Goal: Task Accomplishment & Management: Use online tool/utility

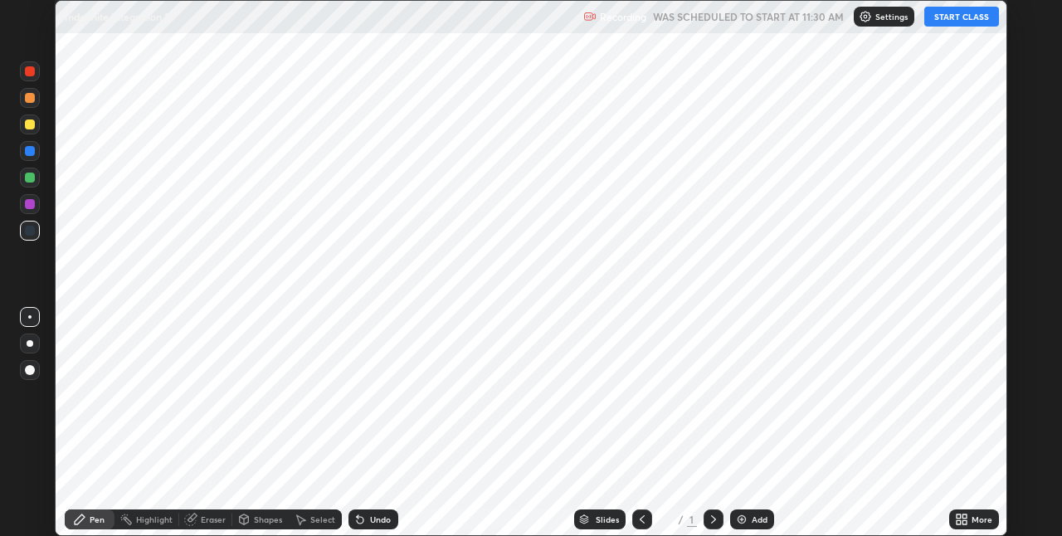
scroll to position [536, 1061]
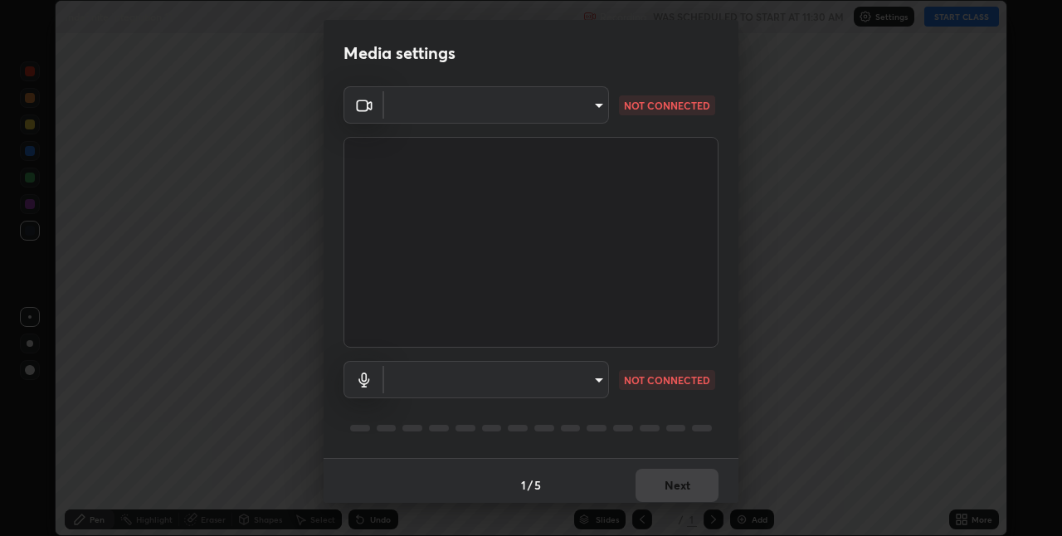
type input "280048489f4aceaa7dd929c42ae46e7d7a1038740bc9fc22ad0932e52b0860f8"
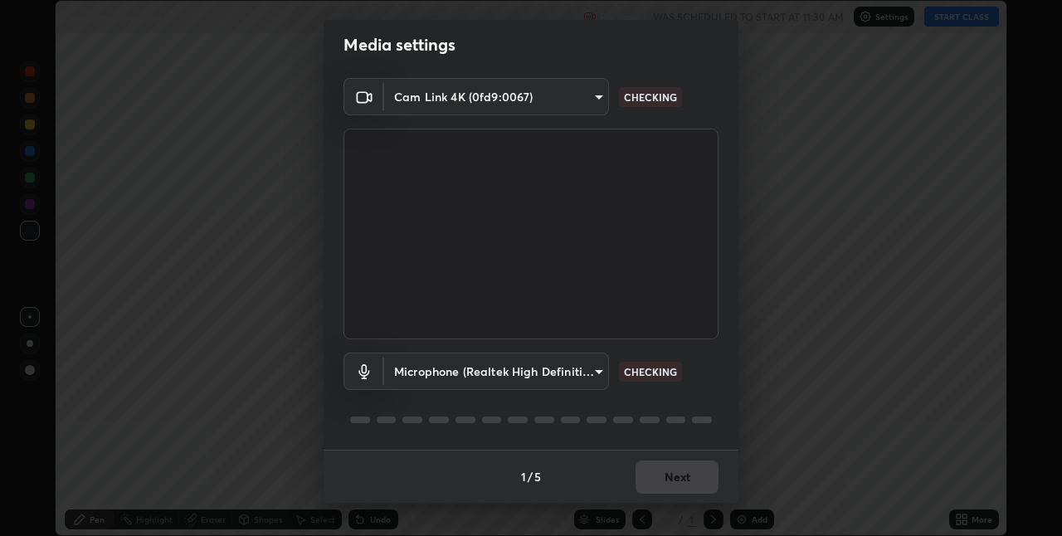
click at [486, 367] on body "Erase all Indefinite Integration 11 Recording WAS SCHEDULED TO START AT 11:30 A…" at bounding box center [531, 268] width 1062 height 536
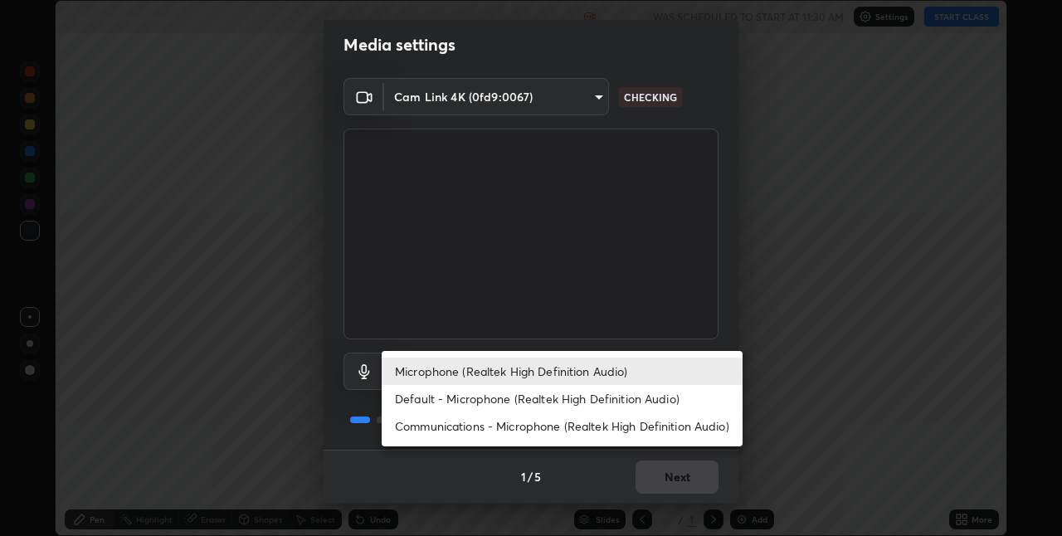
click at [485, 397] on li "Default - Microphone (Realtek High Definition Audio)" at bounding box center [562, 398] width 361 height 27
type input "default"
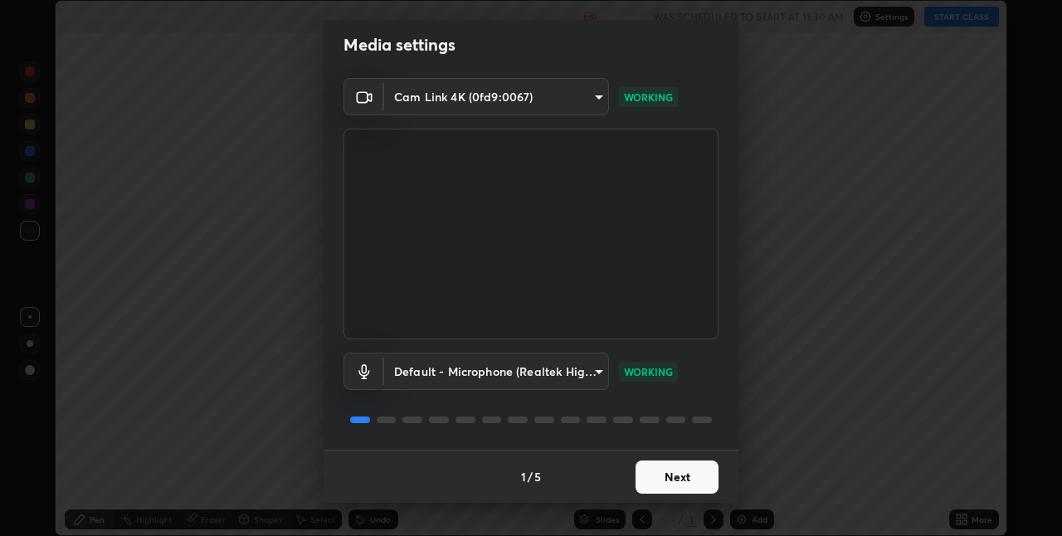
click at [654, 471] on button "Next" at bounding box center [676, 476] width 83 height 33
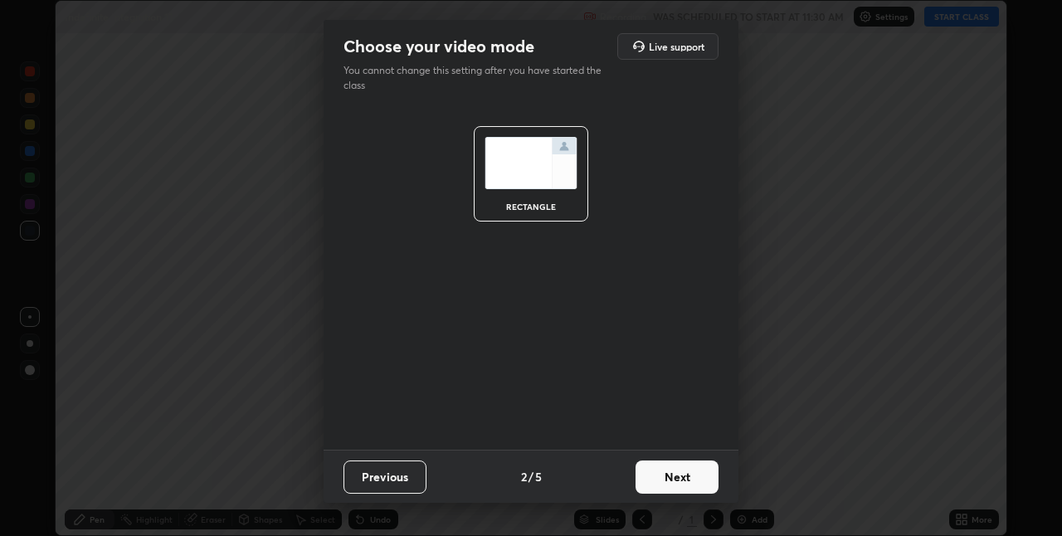
scroll to position [0, 0]
click at [655, 475] on button "Next" at bounding box center [676, 476] width 83 height 33
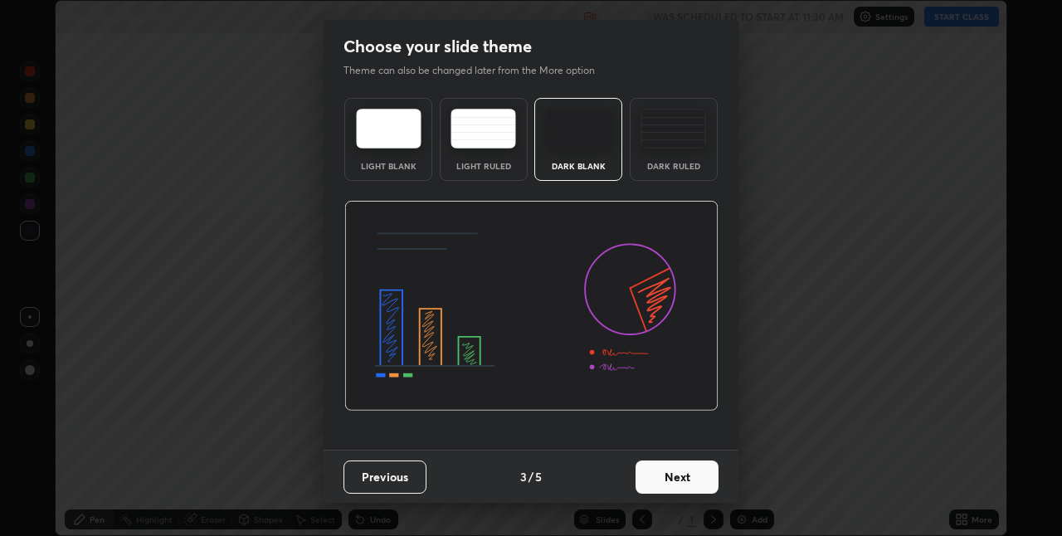
click at [657, 474] on button "Next" at bounding box center [676, 476] width 83 height 33
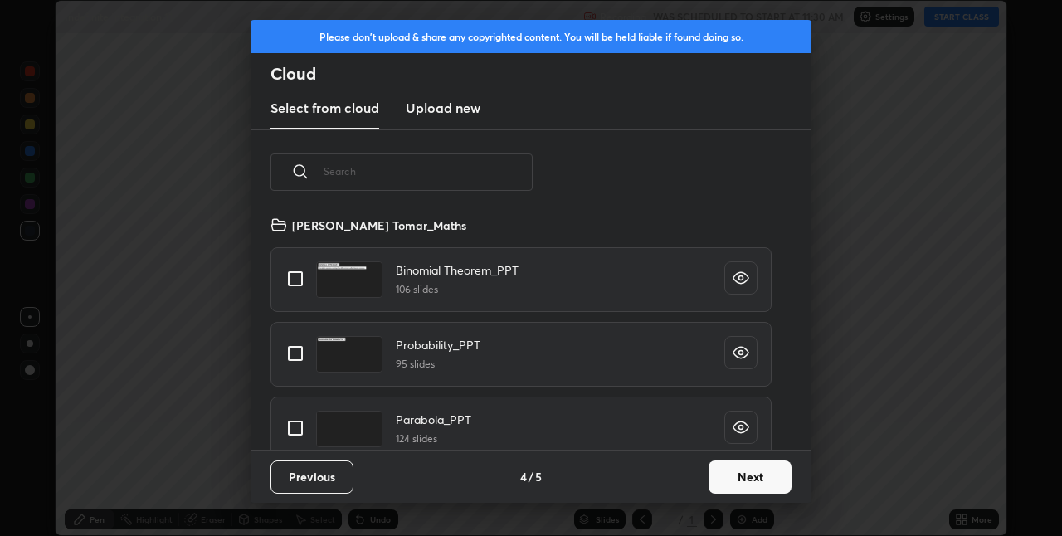
scroll to position [235, 533]
click at [727, 474] on button "Next" at bounding box center [749, 476] width 83 height 33
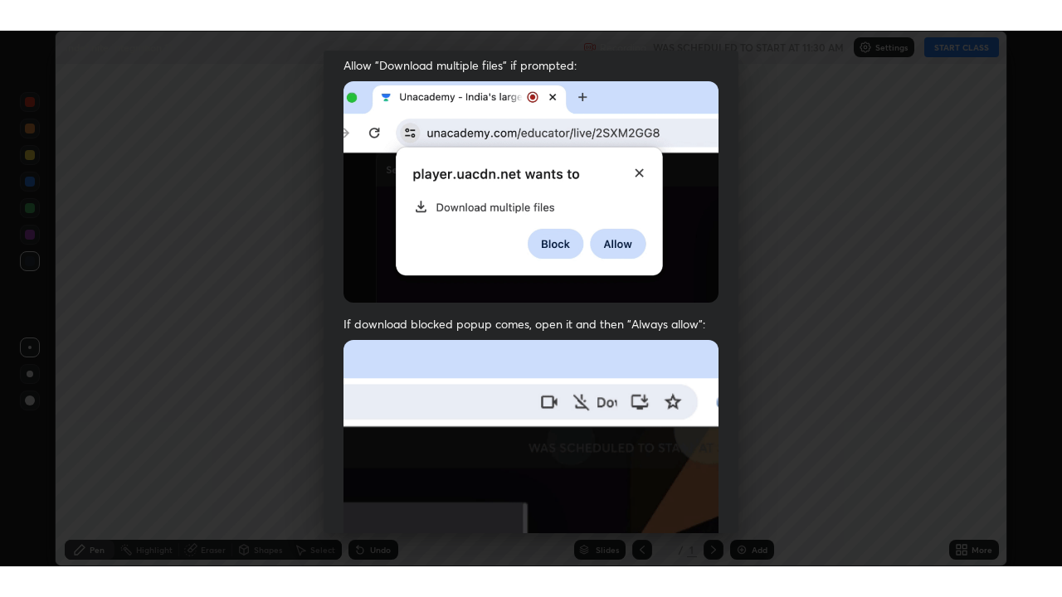
scroll to position [347, 0]
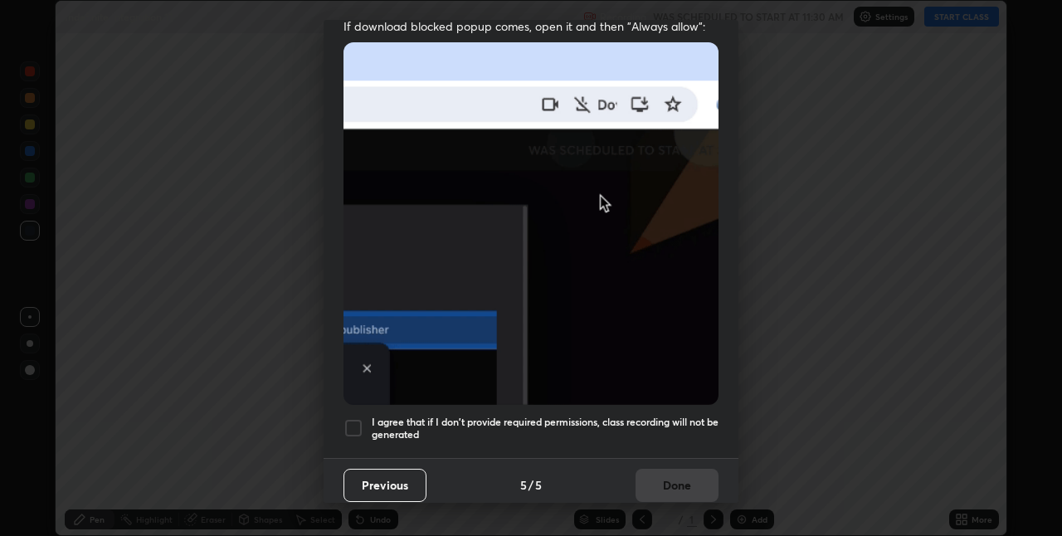
click at [355, 420] on div at bounding box center [353, 428] width 20 height 20
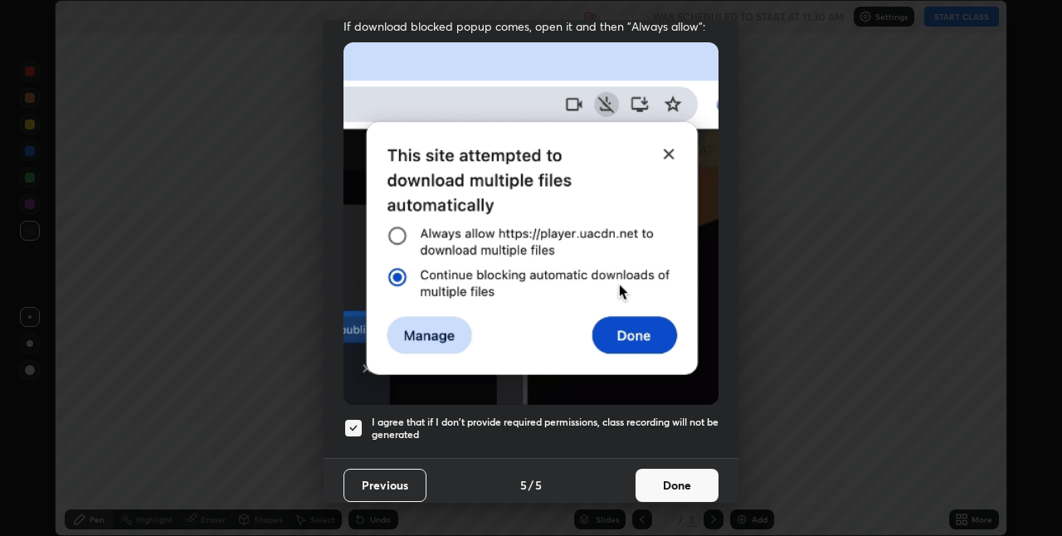
click at [650, 482] on button "Done" at bounding box center [676, 485] width 83 height 33
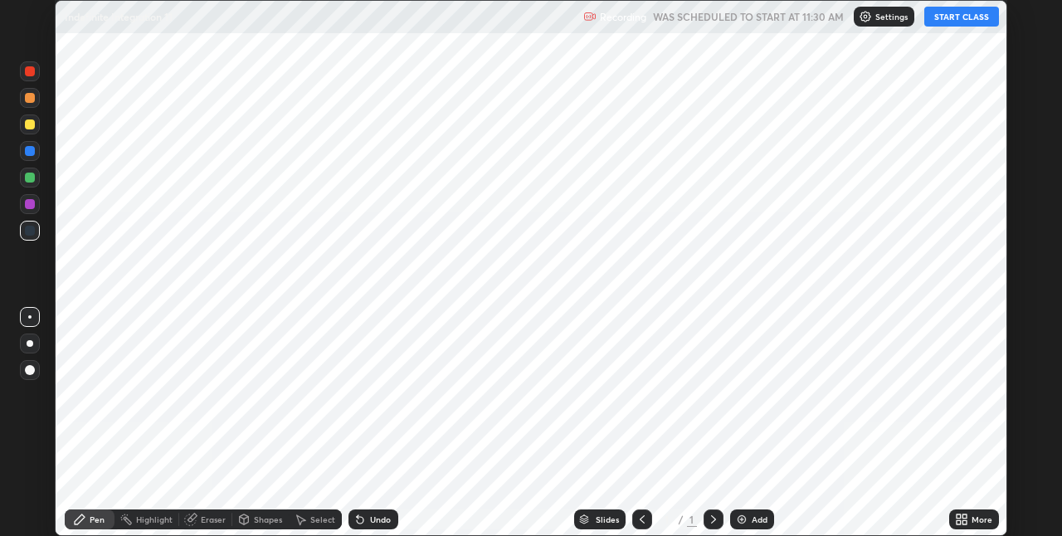
click at [959, 515] on icon at bounding box center [958, 516] width 4 height 4
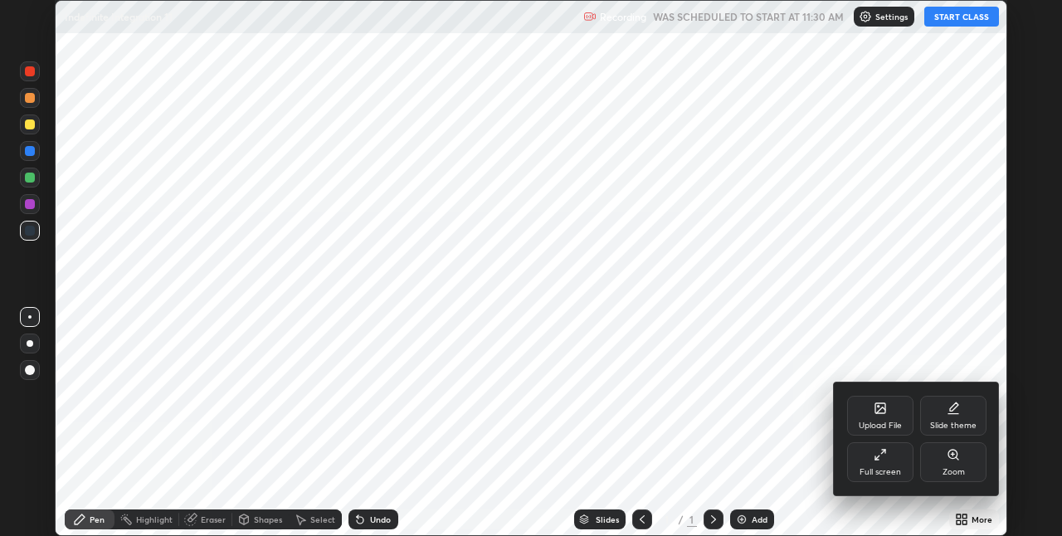
click at [879, 460] on icon at bounding box center [879, 454] width 13 height 13
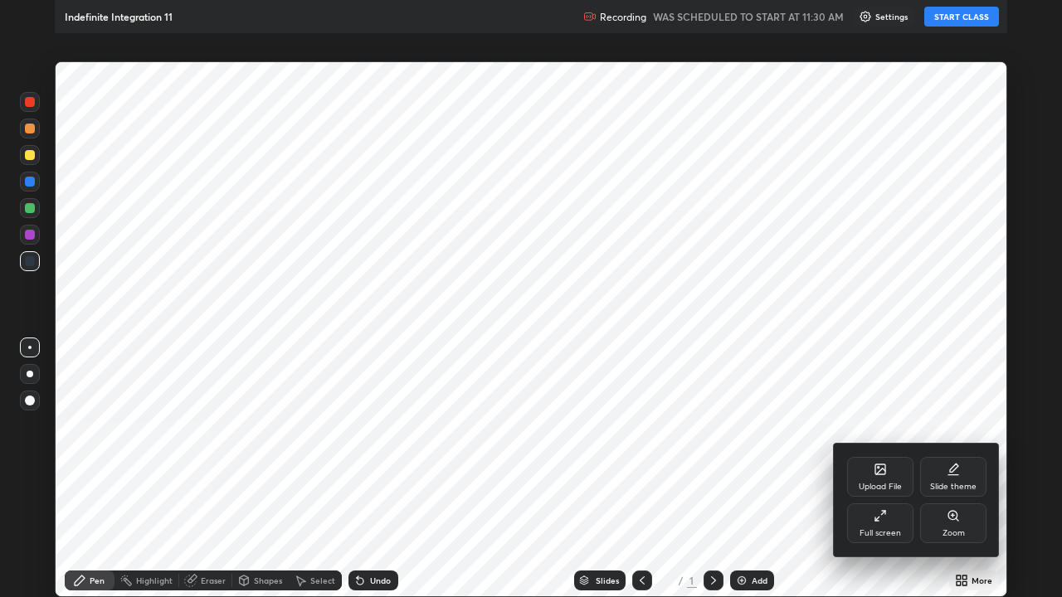
scroll to position [597, 1062]
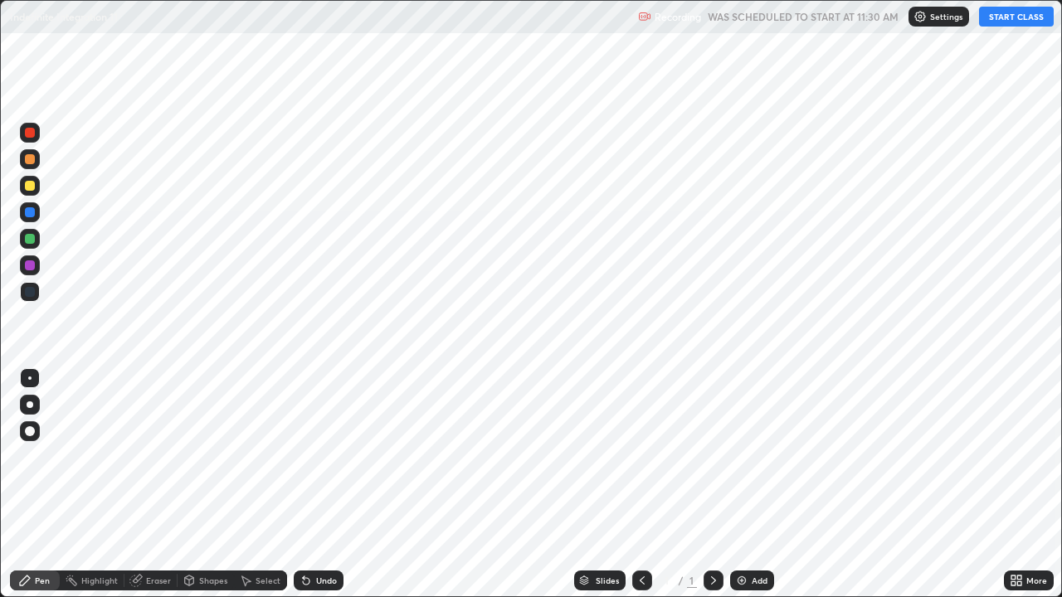
click at [754, 535] on div "Add" at bounding box center [760, 580] width 16 height 8
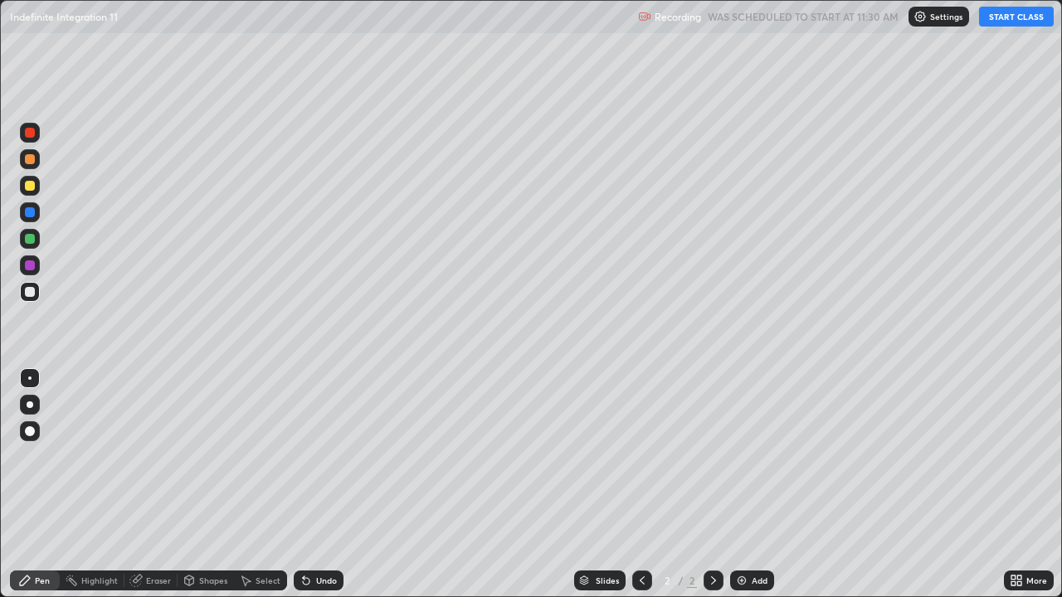
click at [1003, 17] on button "START CLASS" at bounding box center [1016, 17] width 75 height 20
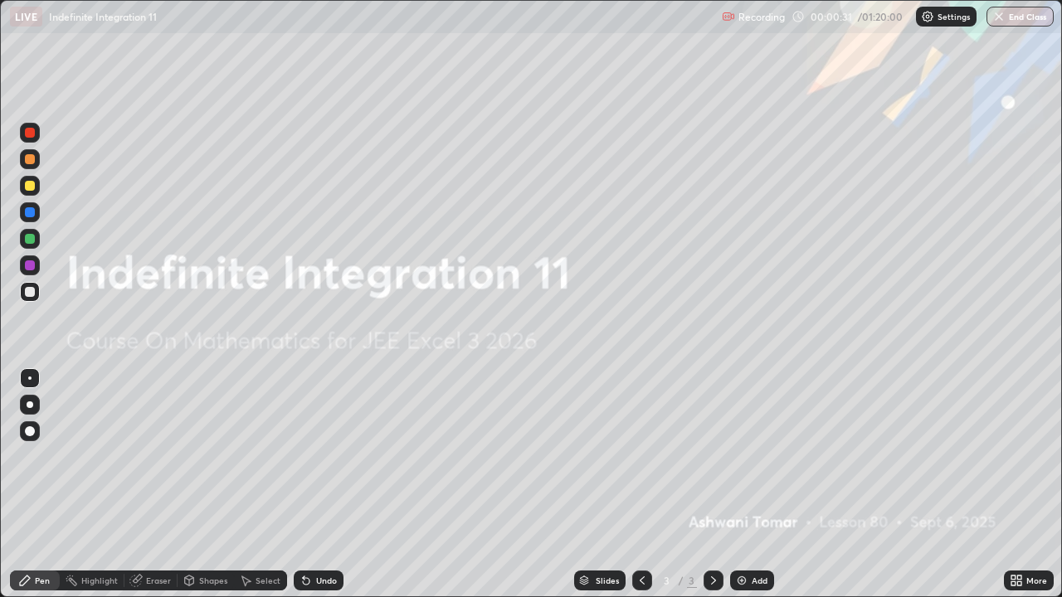
click at [745, 535] on img at bounding box center [741, 580] width 13 height 13
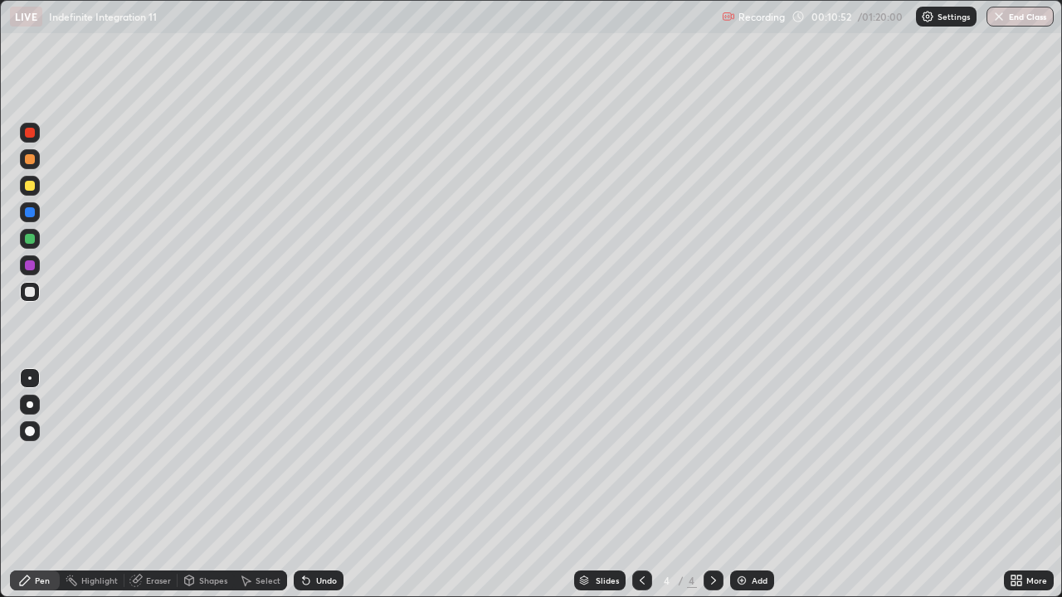
click at [745, 535] on img at bounding box center [741, 580] width 13 height 13
click at [30, 187] on div at bounding box center [30, 186] width 10 height 10
click at [310, 535] on div "Undo" at bounding box center [319, 581] width 50 height 20
click at [306, 535] on icon at bounding box center [306, 581] width 7 height 7
click at [740, 535] on img at bounding box center [741, 580] width 13 height 13
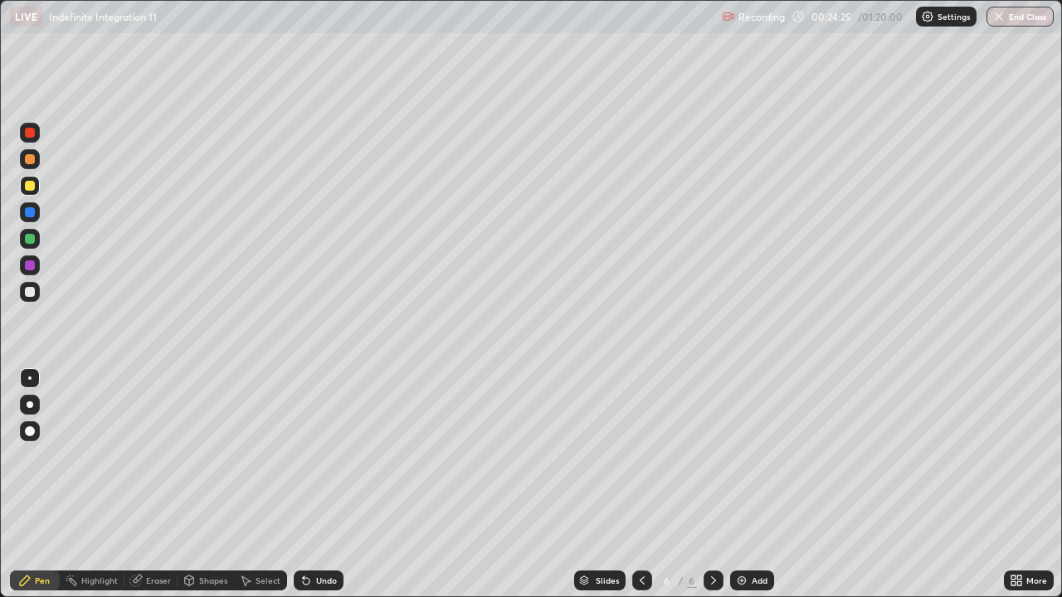
click at [31, 289] on div at bounding box center [30, 292] width 10 height 10
click at [303, 535] on icon at bounding box center [306, 581] width 7 height 7
click at [756, 535] on div "Add" at bounding box center [760, 580] width 16 height 8
click at [752, 535] on div "Add" at bounding box center [760, 580] width 16 height 8
click at [25, 192] on div at bounding box center [30, 186] width 20 height 20
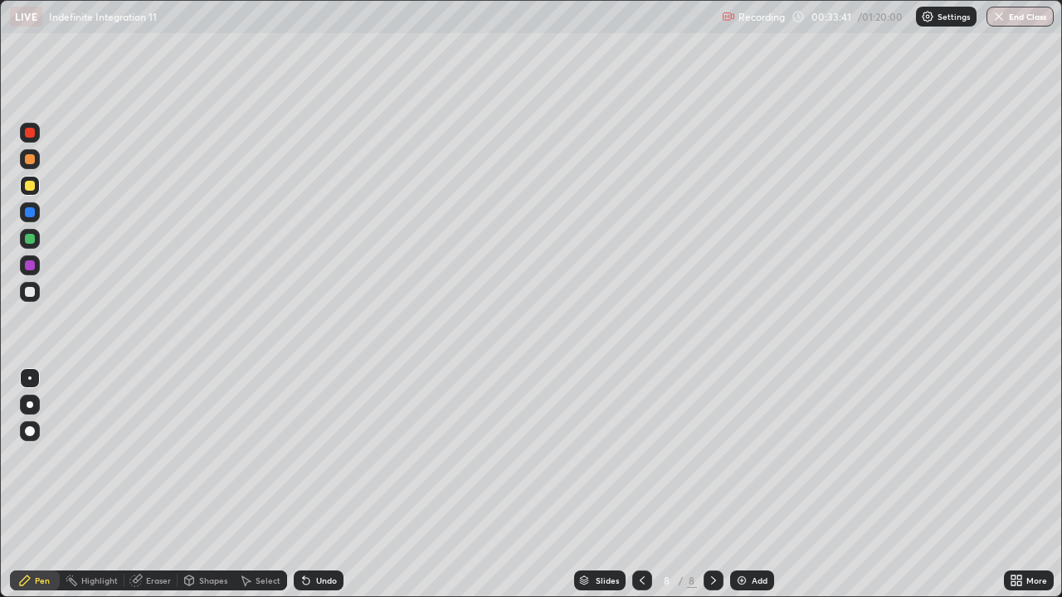
click at [748, 535] on div "Add" at bounding box center [752, 581] width 44 height 20
click at [30, 294] on div at bounding box center [30, 292] width 10 height 10
click at [30, 240] on div at bounding box center [30, 239] width 10 height 10
click at [148, 535] on div "Eraser" at bounding box center [158, 580] width 25 height 8
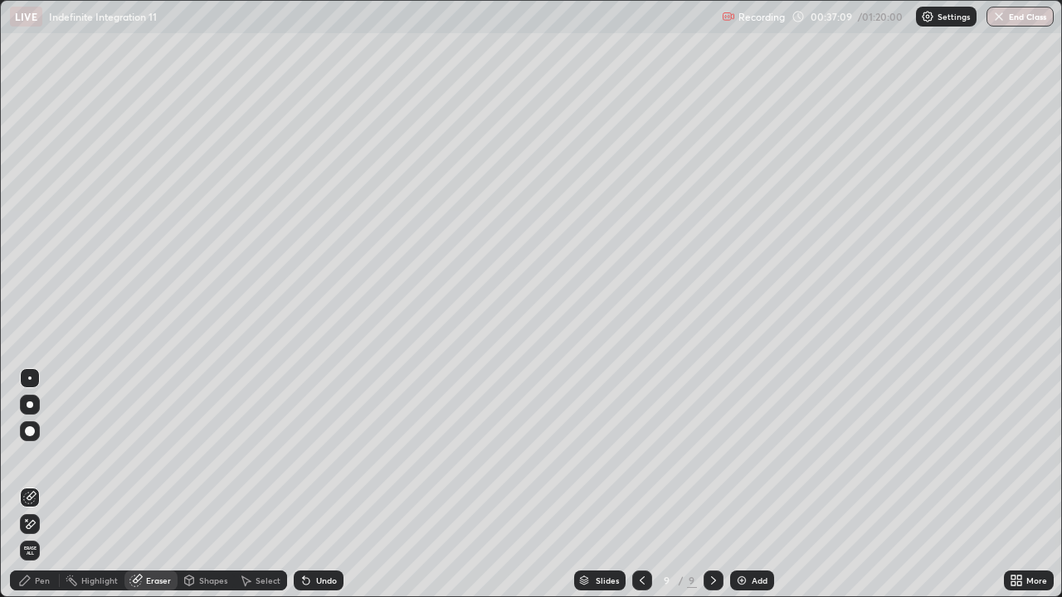
click at [31, 535] on div "Pen" at bounding box center [35, 581] width 50 height 20
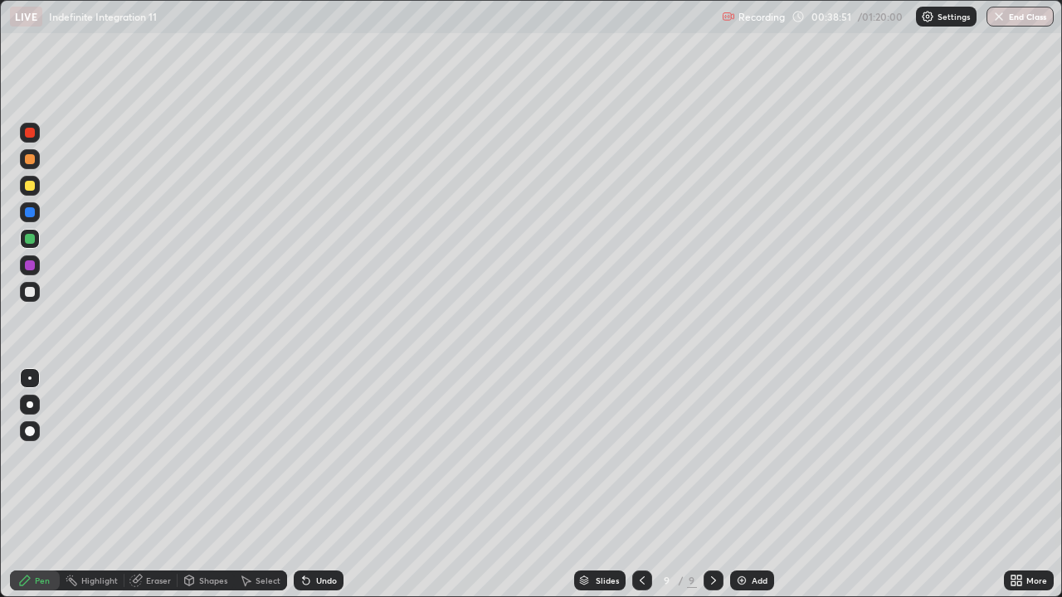
click at [746, 535] on img at bounding box center [741, 580] width 13 height 13
click at [26, 190] on div at bounding box center [30, 186] width 10 height 10
click at [28, 242] on div at bounding box center [30, 239] width 10 height 10
click at [28, 265] on div at bounding box center [30, 265] width 10 height 10
click at [31, 293] on div at bounding box center [30, 292] width 10 height 10
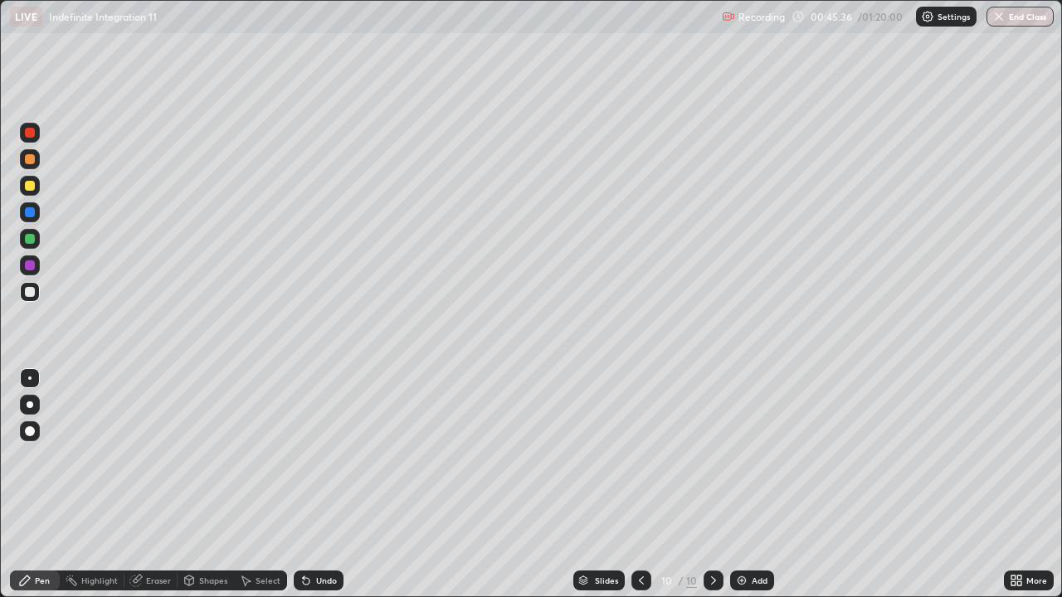
click at [749, 535] on div "Add" at bounding box center [752, 581] width 44 height 20
click at [28, 192] on div at bounding box center [30, 186] width 20 height 20
click at [314, 535] on div "Undo" at bounding box center [319, 581] width 50 height 20
click at [754, 535] on div "Add" at bounding box center [760, 580] width 16 height 8
click at [752, 535] on div "Add" at bounding box center [760, 580] width 16 height 8
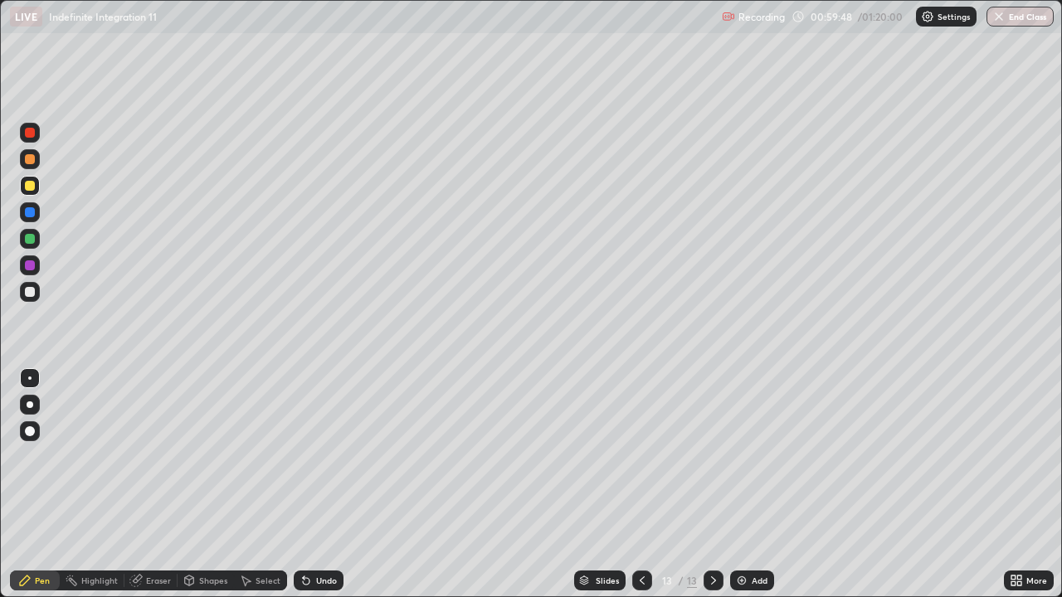
click at [29, 245] on div at bounding box center [30, 239] width 20 height 20
click at [311, 535] on div "Undo" at bounding box center [319, 581] width 50 height 20
click at [31, 291] on div at bounding box center [30, 292] width 10 height 10
click at [754, 535] on div "Add" at bounding box center [760, 580] width 16 height 8
click at [28, 185] on div at bounding box center [30, 186] width 10 height 10
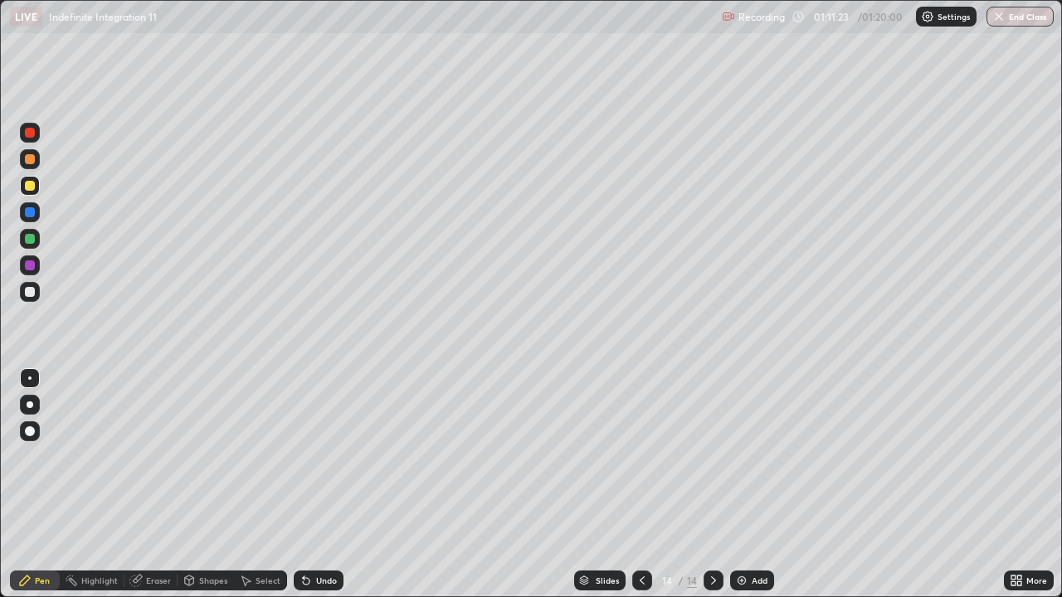
click at [27, 294] on div at bounding box center [30, 292] width 10 height 10
click at [28, 187] on div at bounding box center [30, 186] width 10 height 10
click at [304, 535] on icon at bounding box center [306, 581] width 7 height 7
click at [309, 535] on icon at bounding box center [305, 580] width 13 height 13
click at [311, 535] on div "Undo" at bounding box center [319, 581] width 50 height 20
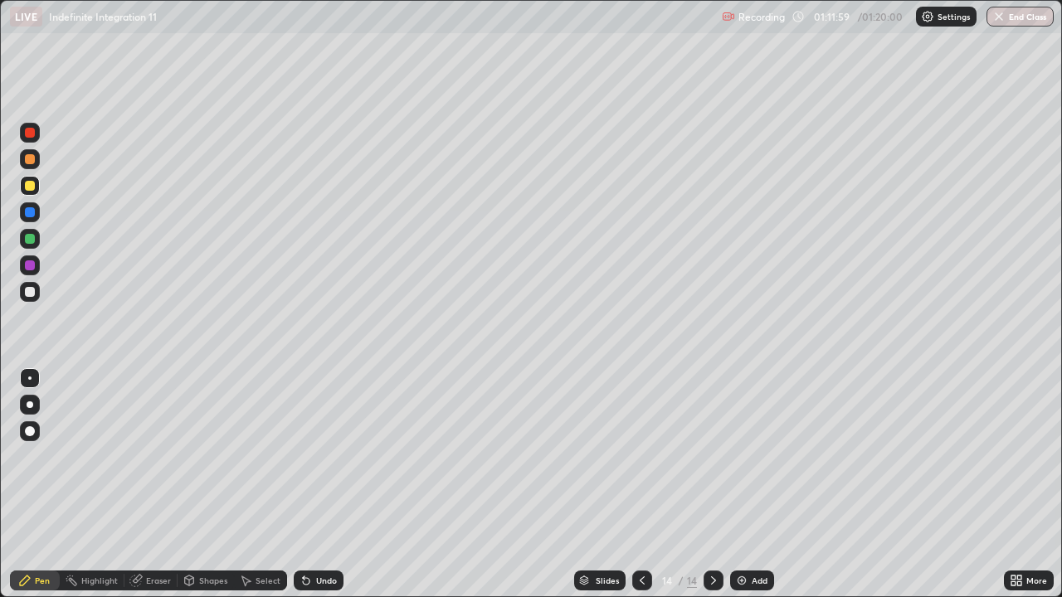
click at [311, 535] on div "Undo" at bounding box center [319, 581] width 50 height 20
click at [151, 535] on div "Eraser" at bounding box center [150, 581] width 53 height 20
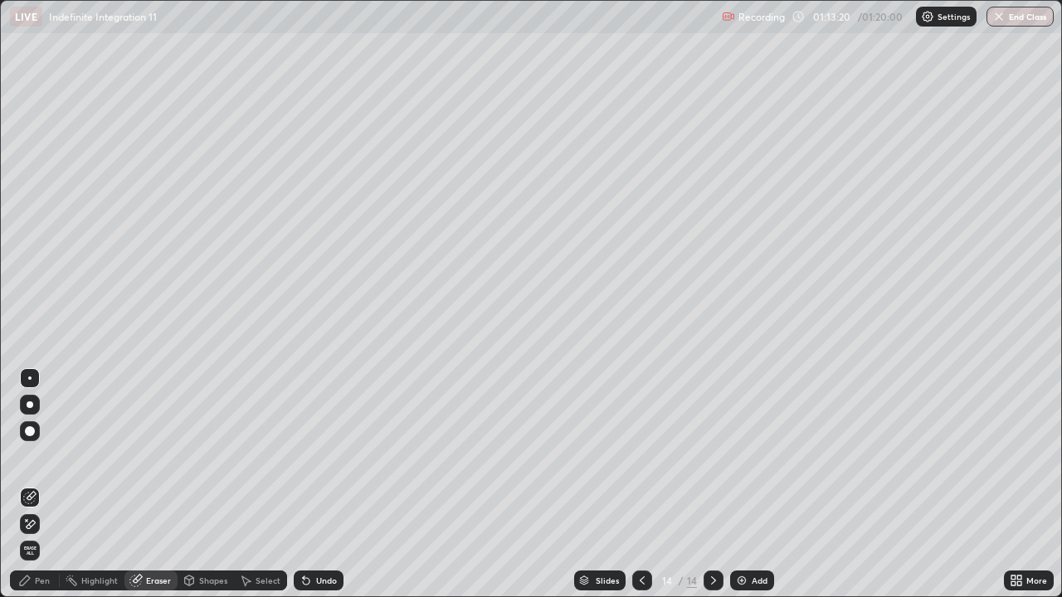
click at [33, 535] on div "Pen" at bounding box center [35, 581] width 50 height 20
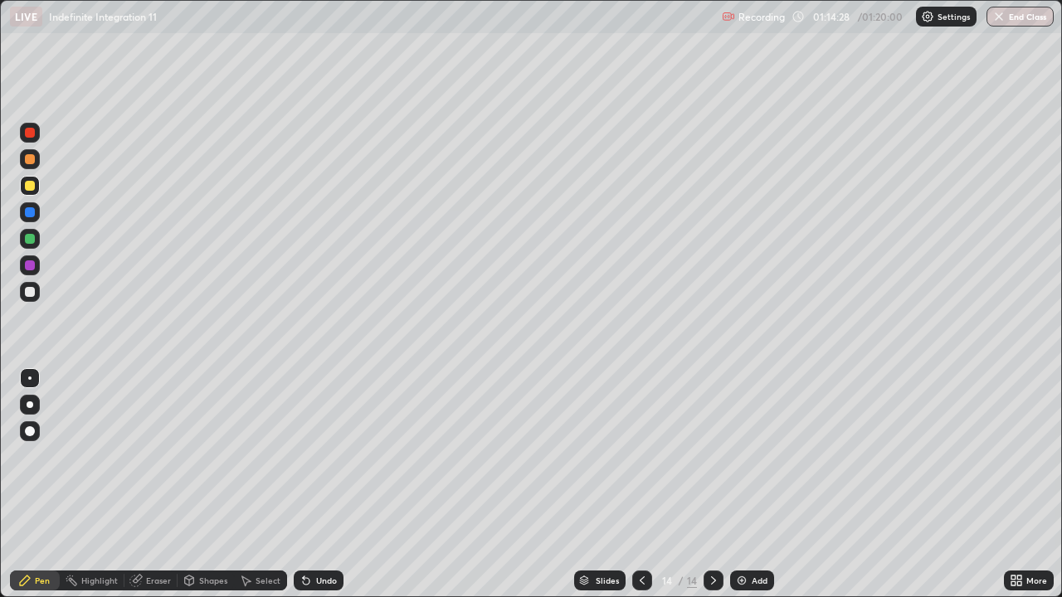
click at [1020, 22] on button "End Class" at bounding box center [1019, 17] width 67 height 20
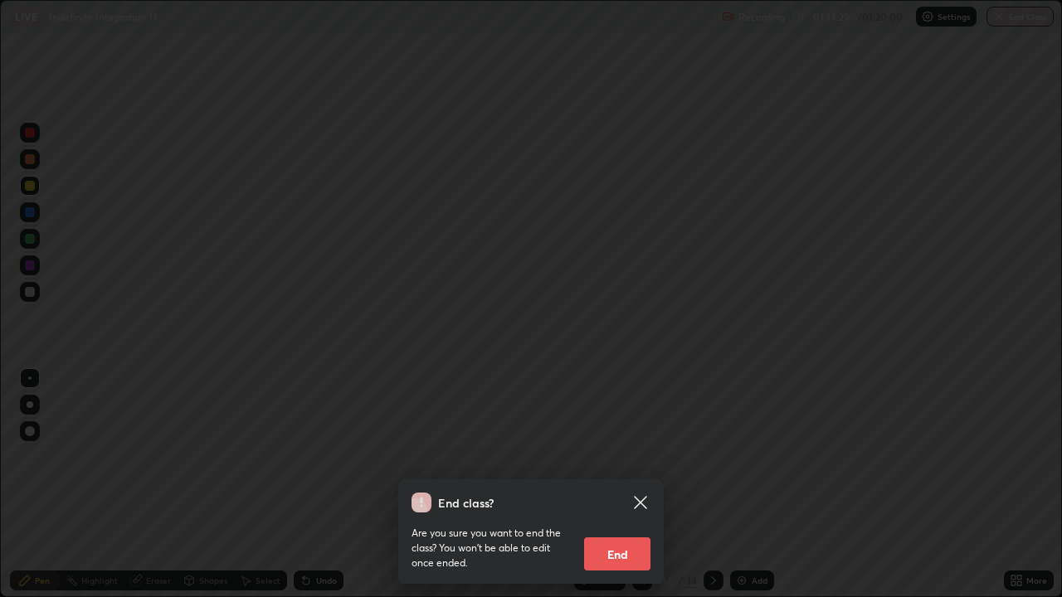
click at [612, 535] on button "End" at bounding box center [617, 554] width 66 height 33
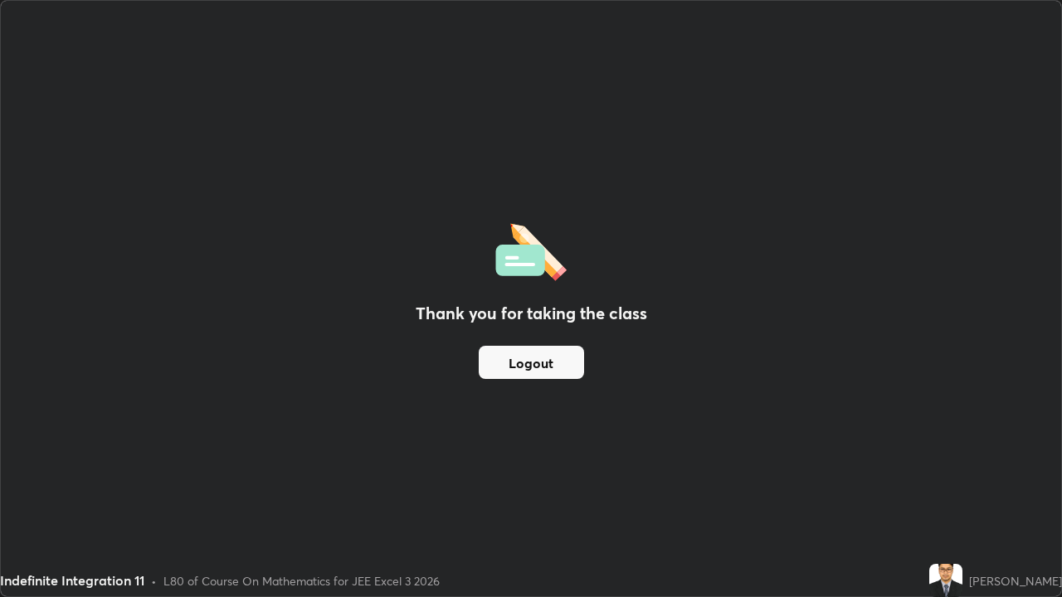
click at [536, 362] on button "Logout" at bounding box center [531, 362] width 105 height 33
